Goal: Find specific fact: Find specific fact

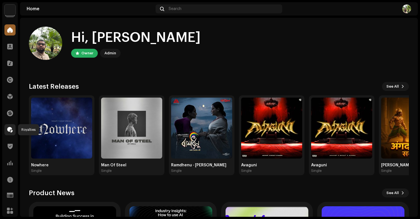
click at [11, 129] on span at bounding box center [10, 130] width 6 height 4
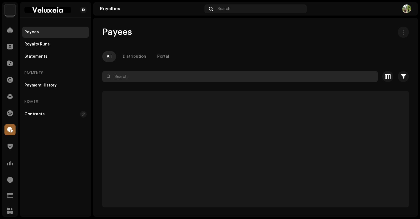
click at [125, 79] on input "text" at bounding box center [239, 76] width 275 height 11
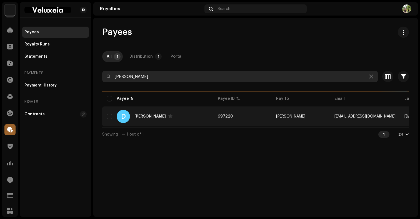
type input "[PERSON_NAME]"
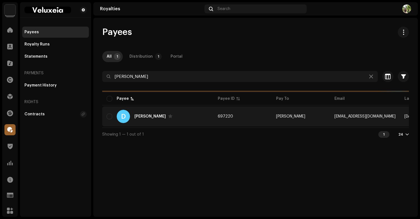
click at [185, 113] on div "D [PERSON_NAME]" at bounding box center [158, 116] width 102 height 13
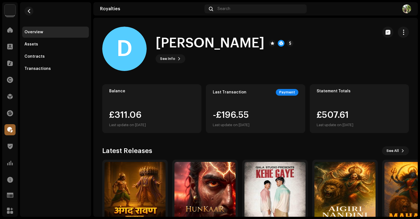
click at [124, 116] on div "£311.06 Last update on [DATE]" at bounding box center [127, 120] width 37 height 18
copy div "311.06"
